Goal: Register for event/course

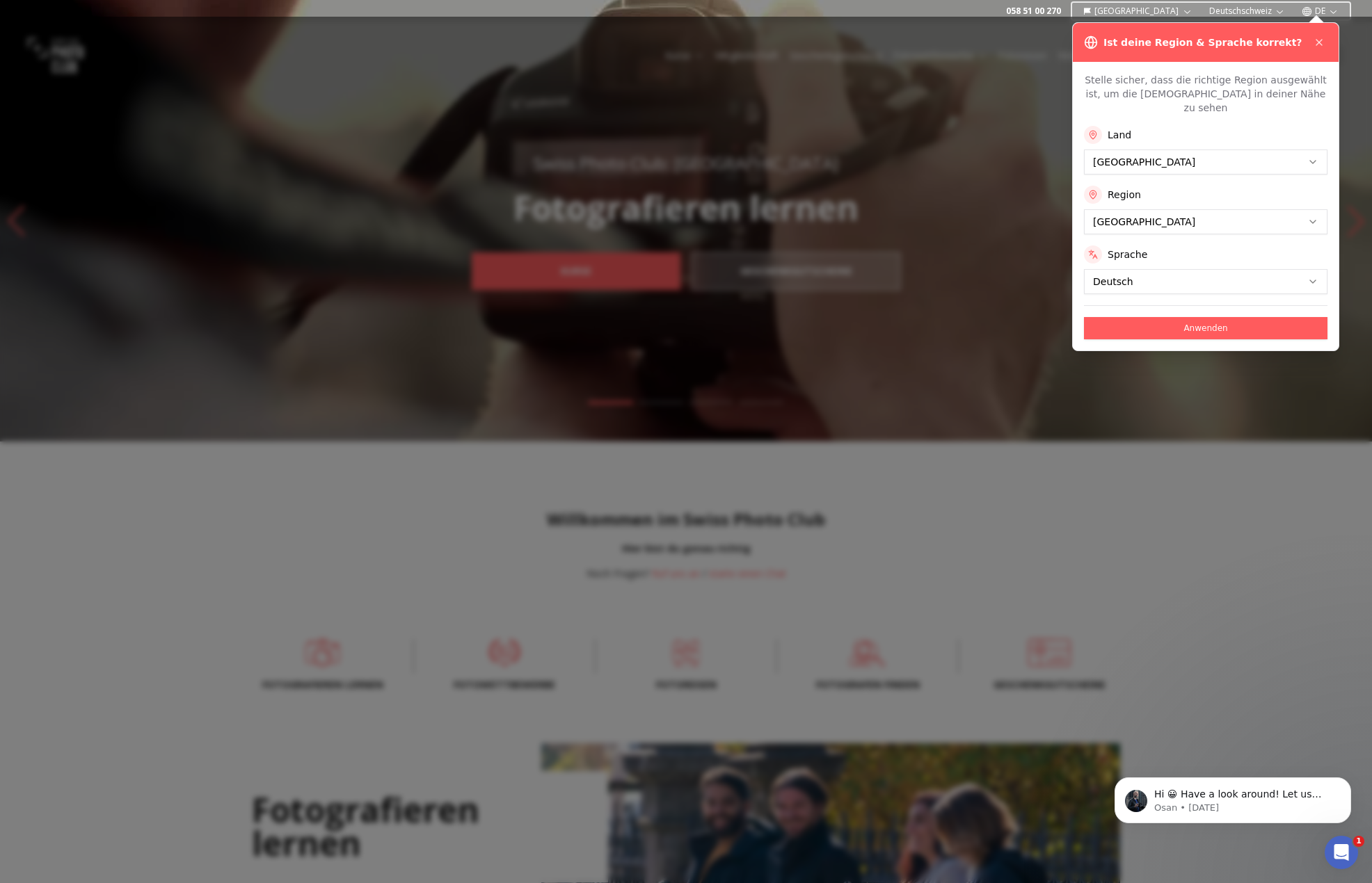
click at [1198, 317] on button "Anwenden" at bounding box center [1205, 328] width 243 height 22
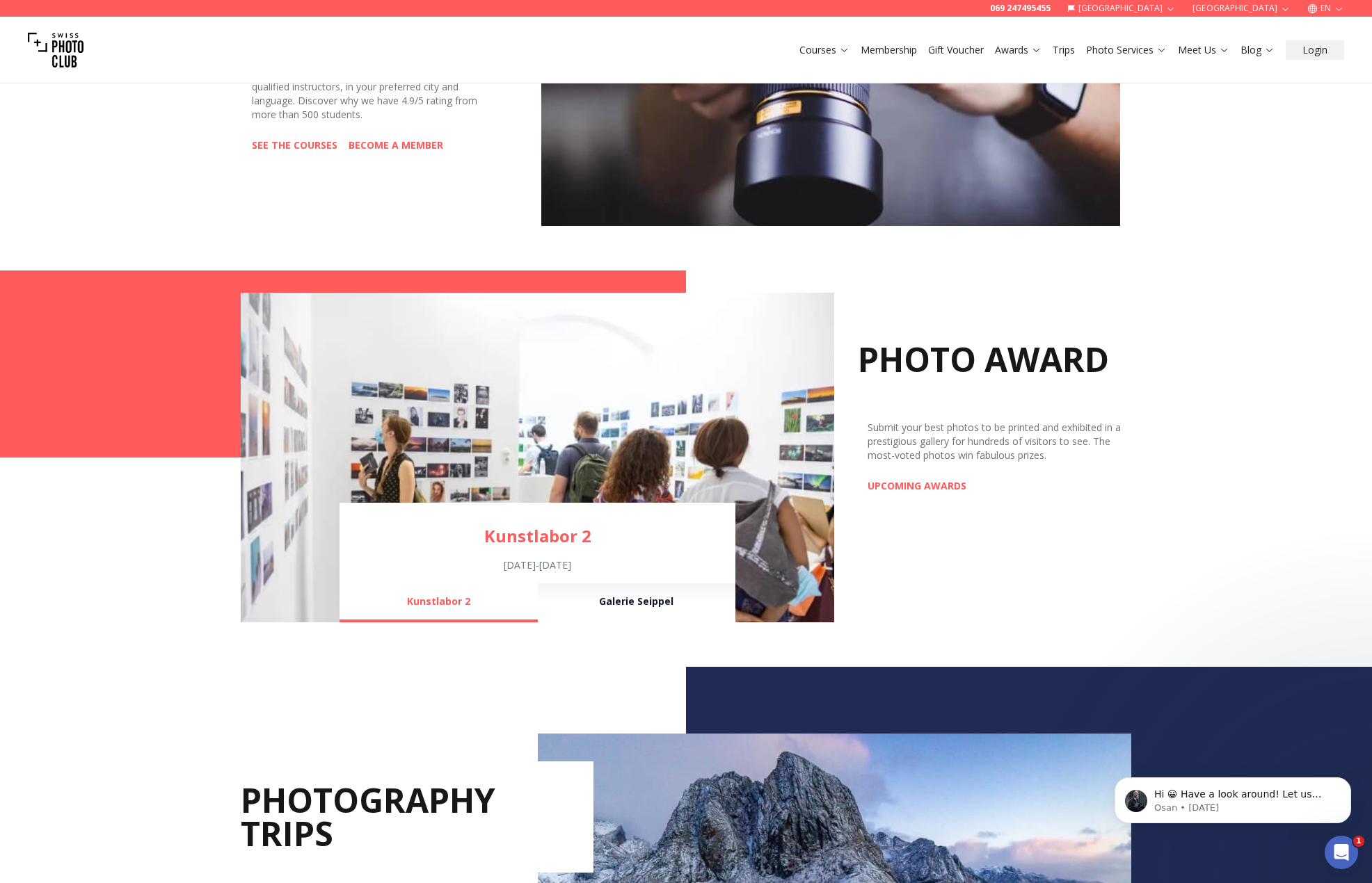
scroll to position [835, 0]
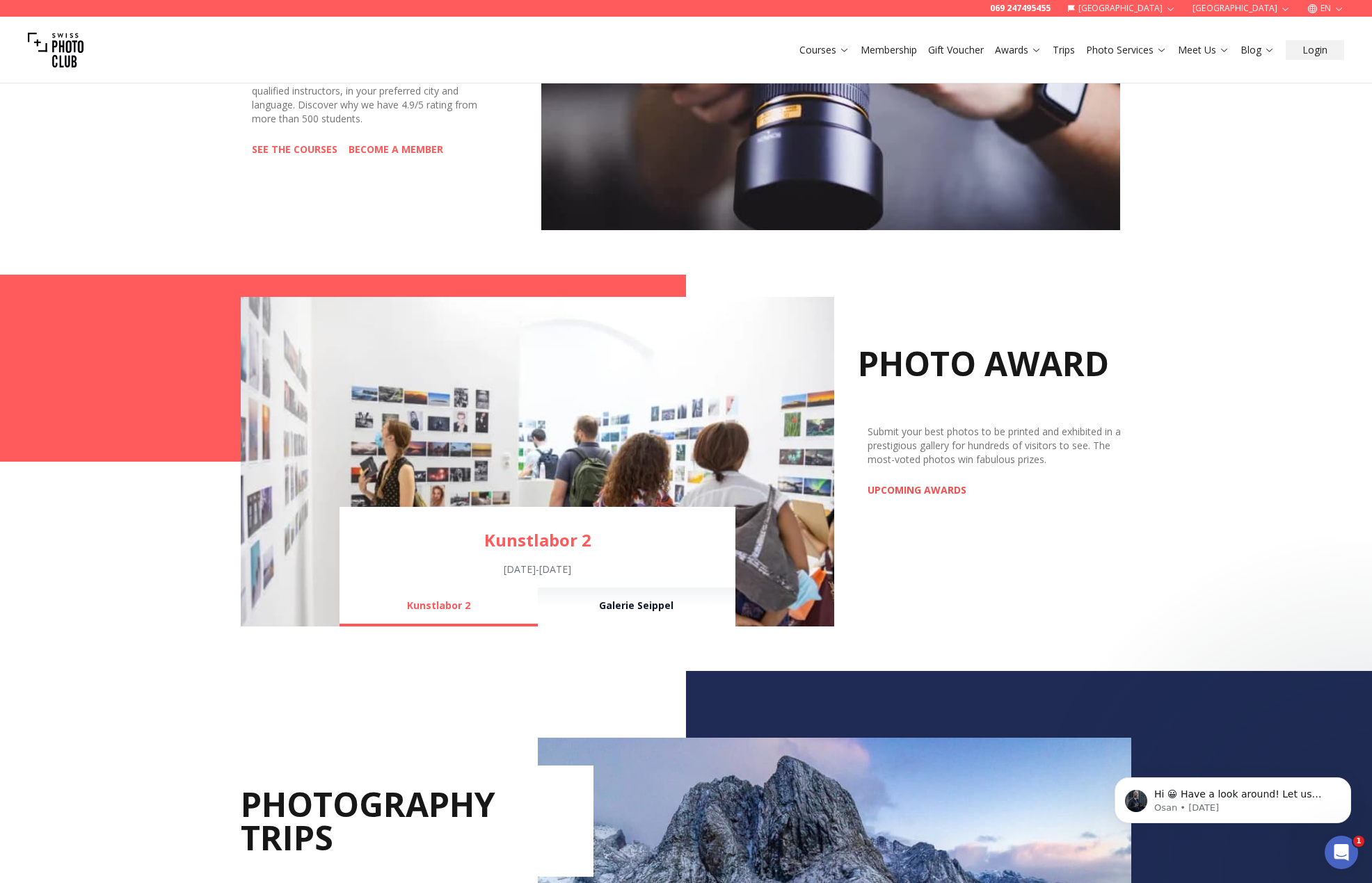
click at [896, 488] on link "UPCOMING AWARDS" at bounding box center [917, 490] width 99 height 14
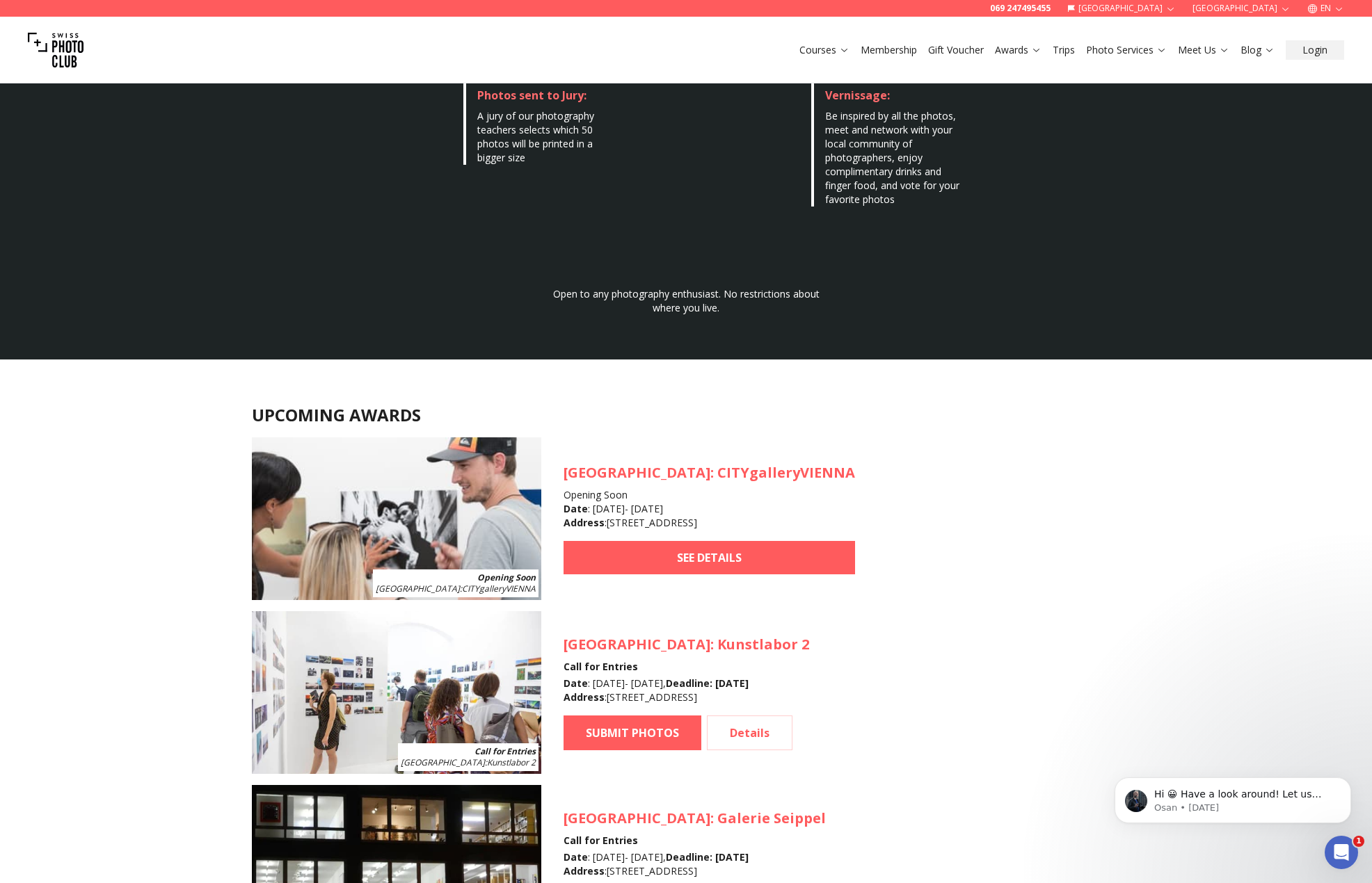
scroll to position [1113, 0]
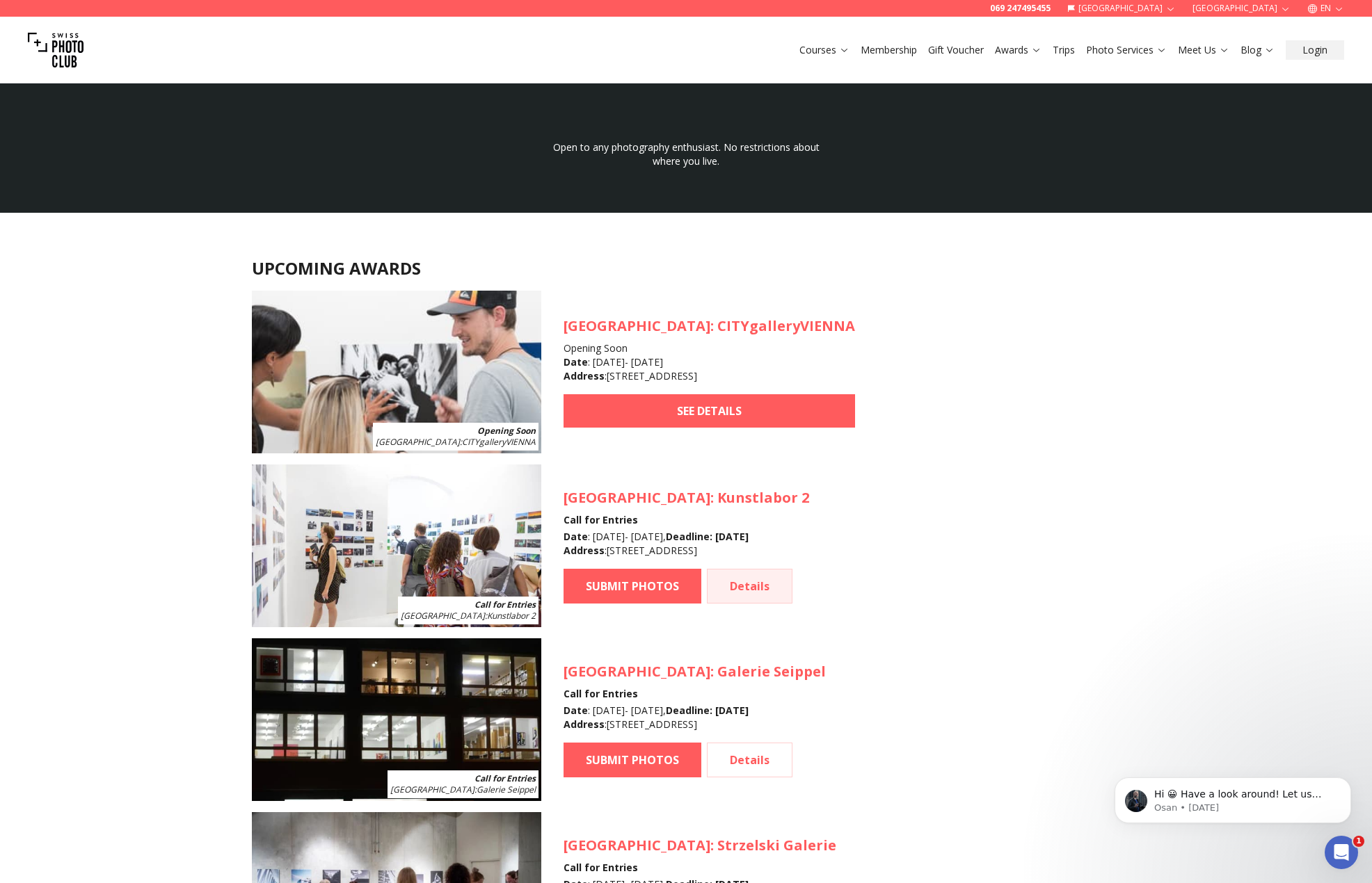
click at [746, 588] on link "Details" at bounding box center [749, 586] width 85 height 35
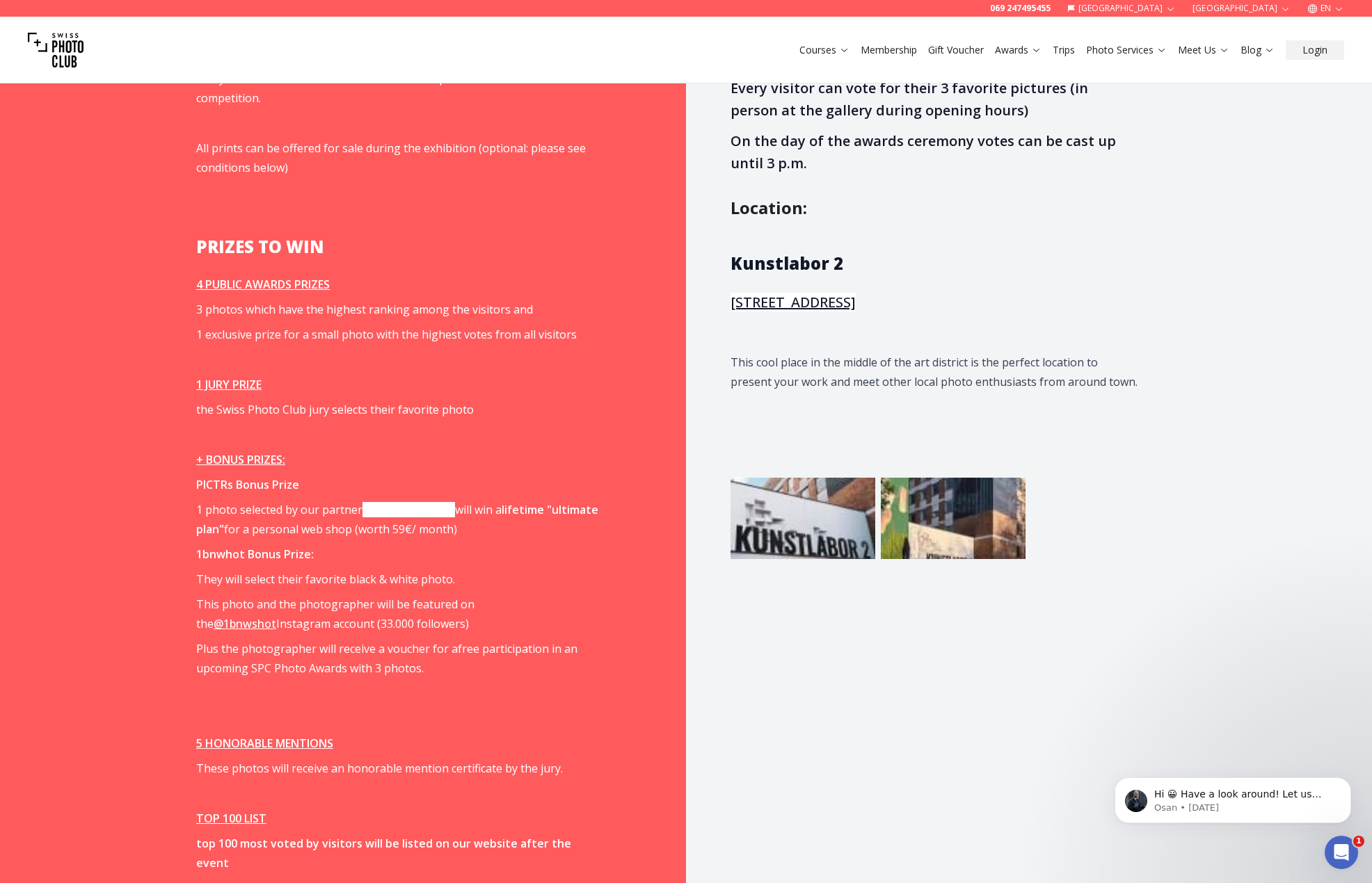
scroll to position [1808, 0]
